Goal: Download file/media

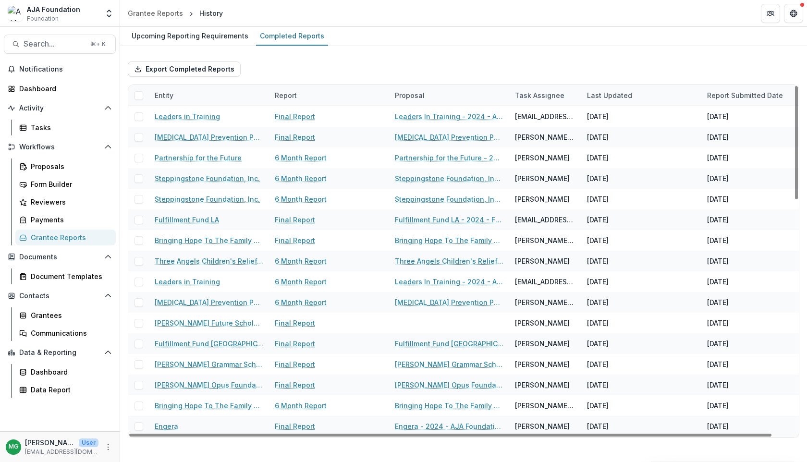
click at [168, 95] on div "Entity" at bounding box center [164, 95] width 30 height 10
click at [174, 136] on span "Sort Ascending" at bounding box center [193, 137] width 51 height 8
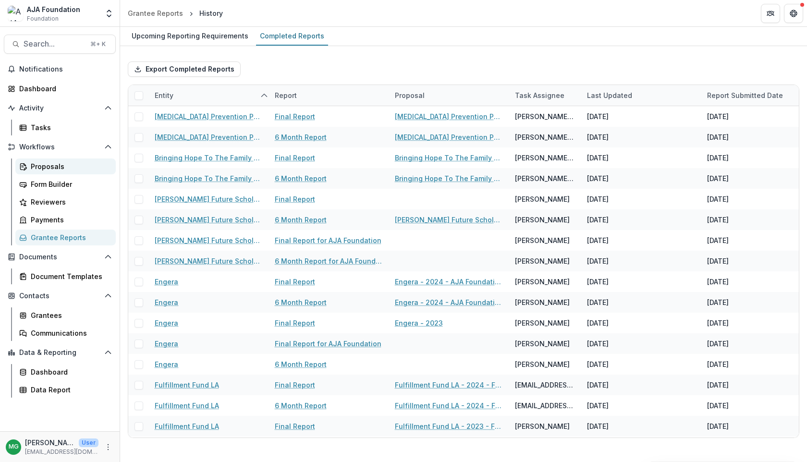
click at [53, 170] on div "Proposals" at bounding box center [69, 166] width 77 height 10
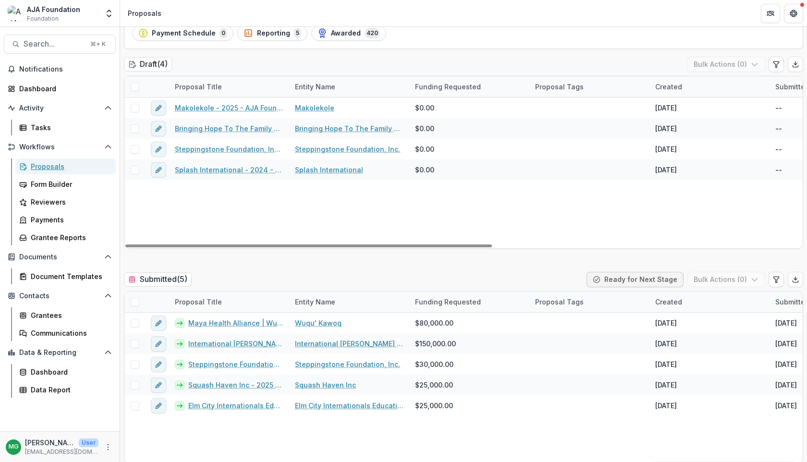
scroll to position [80, 0]
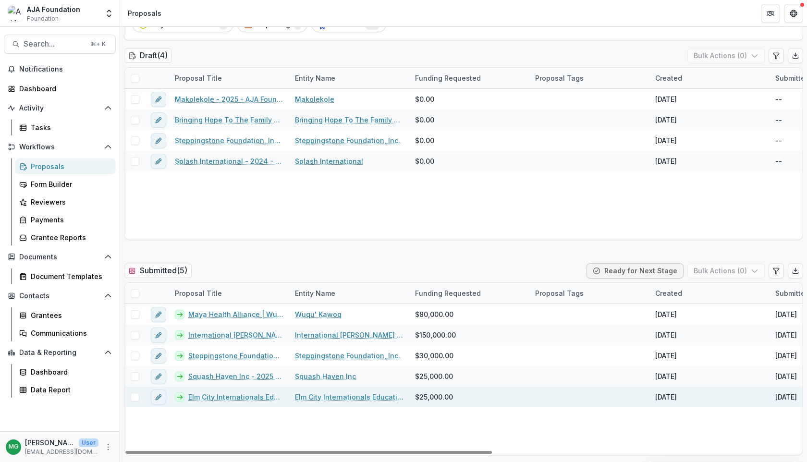
click at [199, 395] on link "Elm City Internationals Educational Success Through Soccer Inc - 2025 - AJA Fou…" at bounding box center [235, 397] width 95 height 10
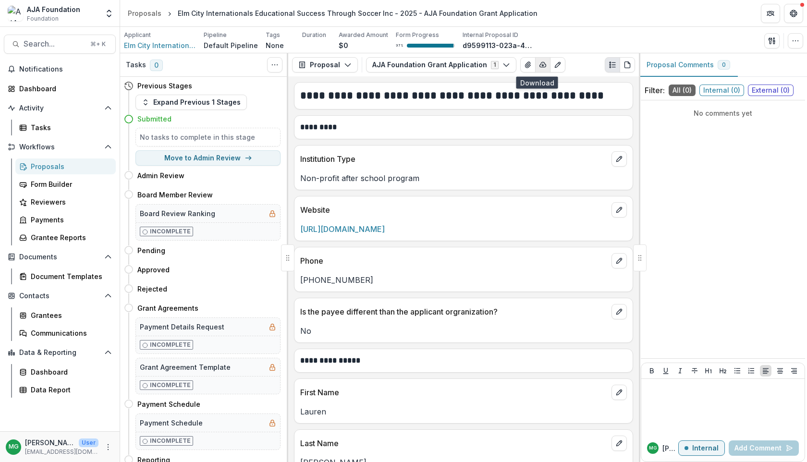
click at [540, 67] on icon "button" at bounding box center [543, 64] width 6 height 5
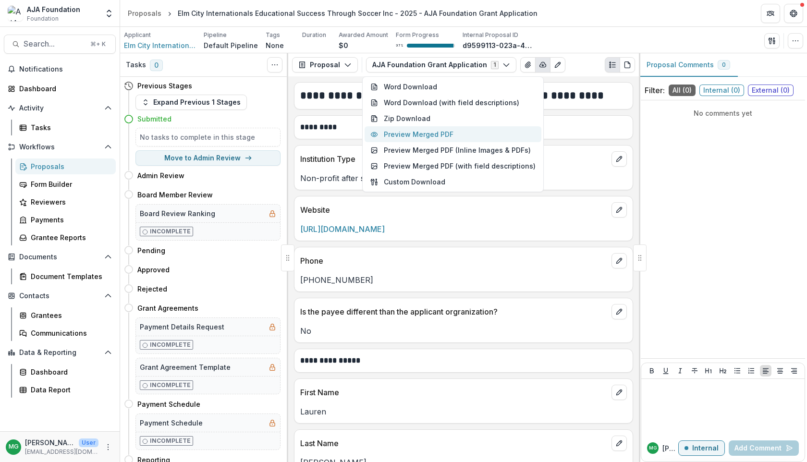
click at [411, 135] on button "Preview Merged PDF" at bounding box center [453, 134] width 177 height 16
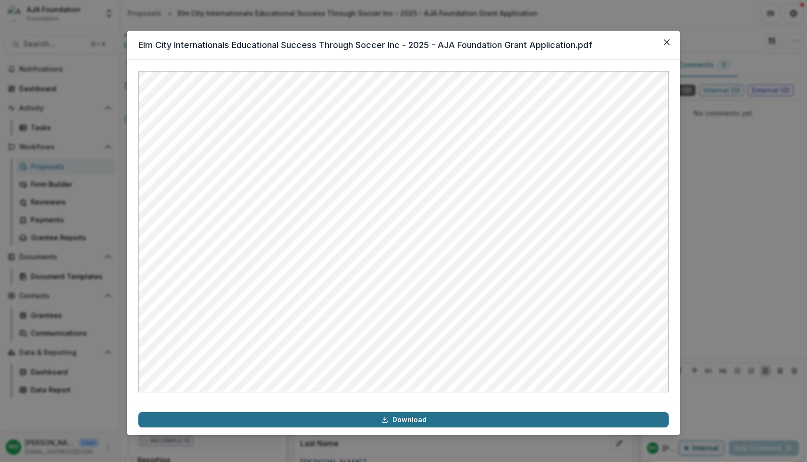
click at [397, 421] on link "Download" at bounding box center [403, 419] width 530 height 15
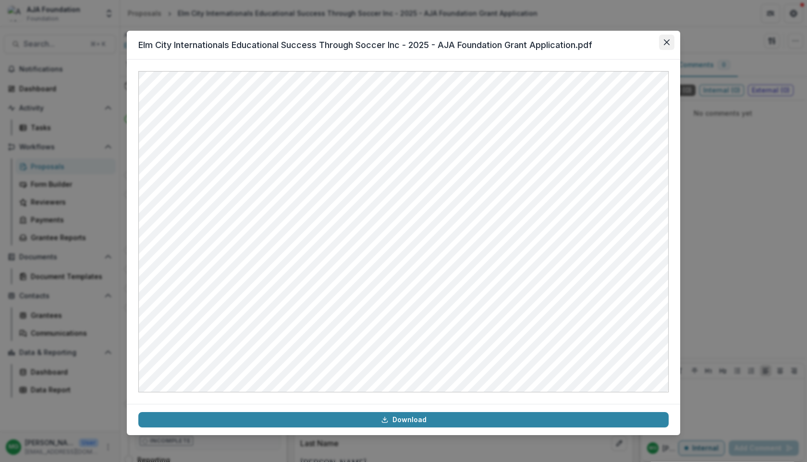
click at [664, 42] on icon "Close" at bounding box center [667, 42] width 6 height 6
